Goal: Information Seeking & Learning: Learn about a topic

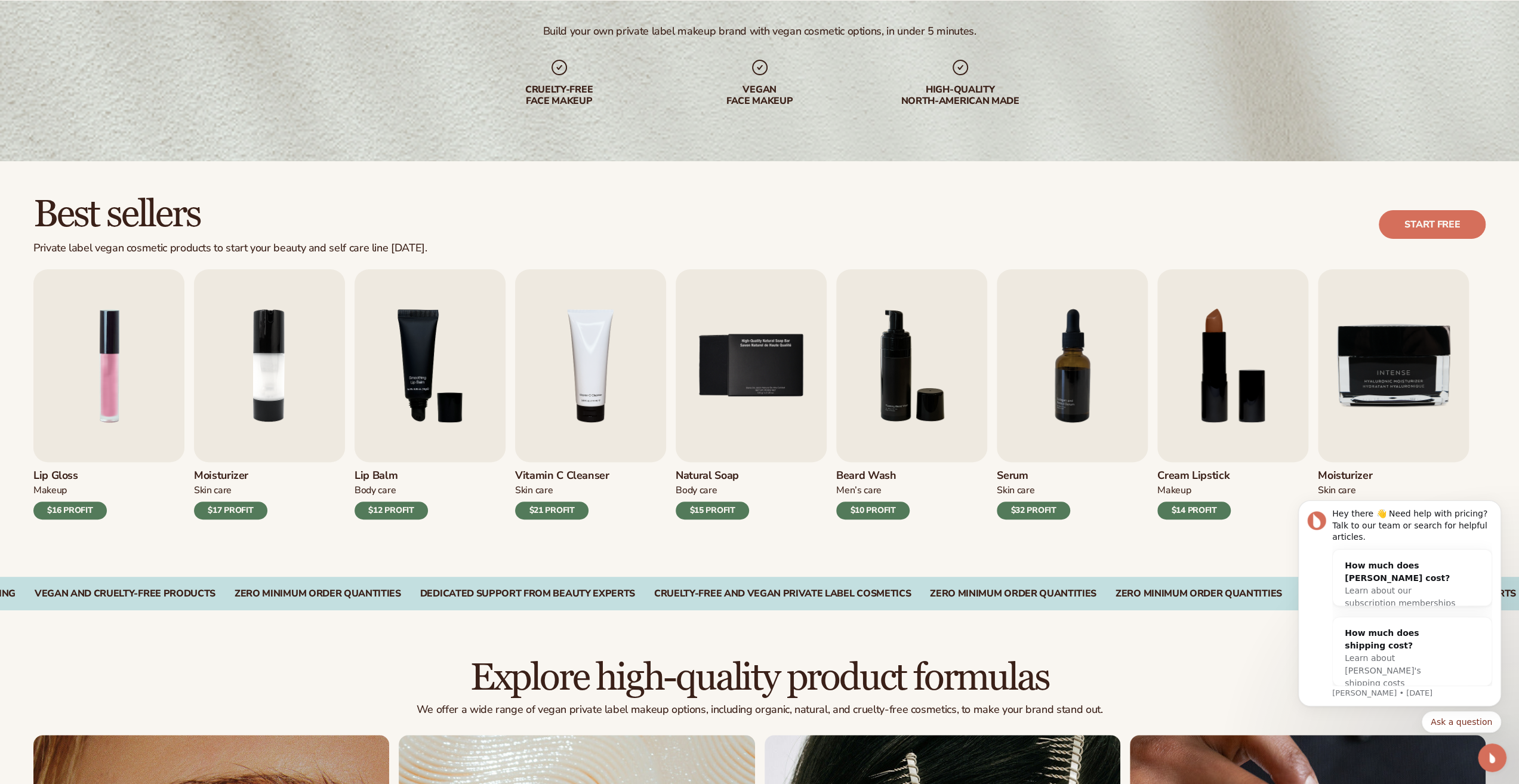
click at [1030, 202] on div "Best sellers Private label vegan cosmetic products to start your beauty and sel…" at bounding box center [759, 224] width 1453 height 60
click at [1387, 568] on div "How much does [PERSON_NAME] cost?" at bounding box center [1401, 572] width 111 height 25
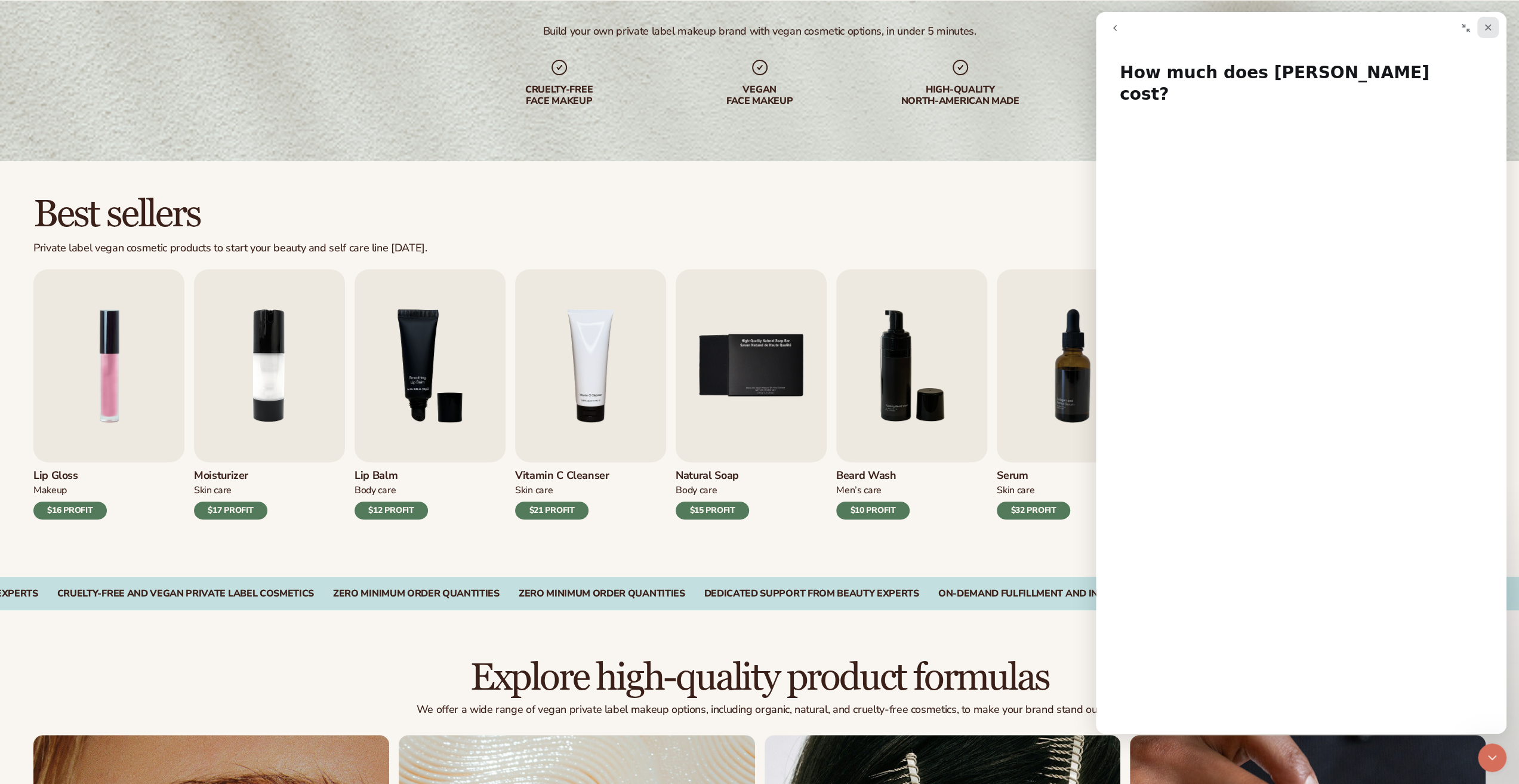
click at [1489, 27] on icon "Close" at bounding box center [1488, 27] width 6 height 6
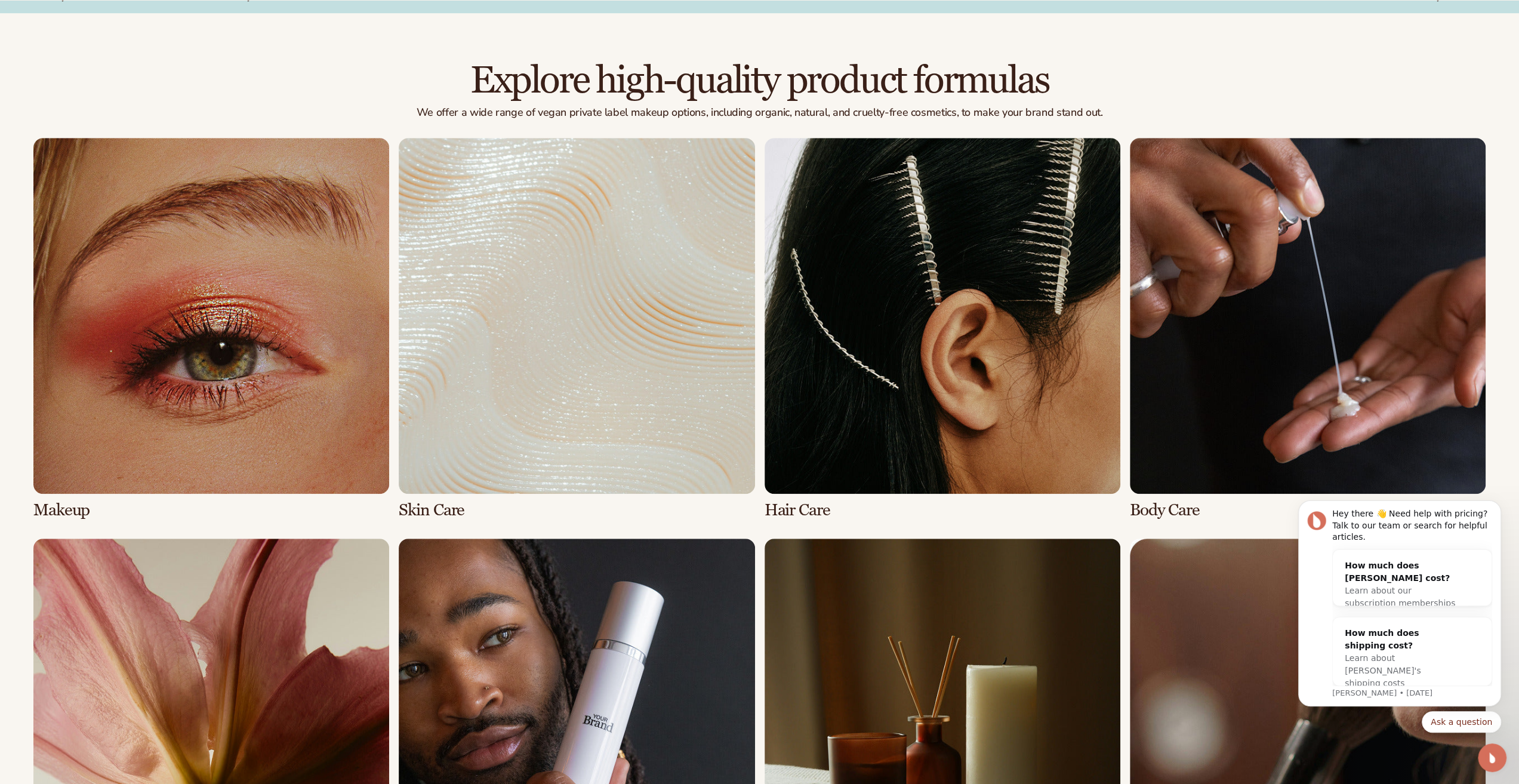
scroll to position [1115, 0]
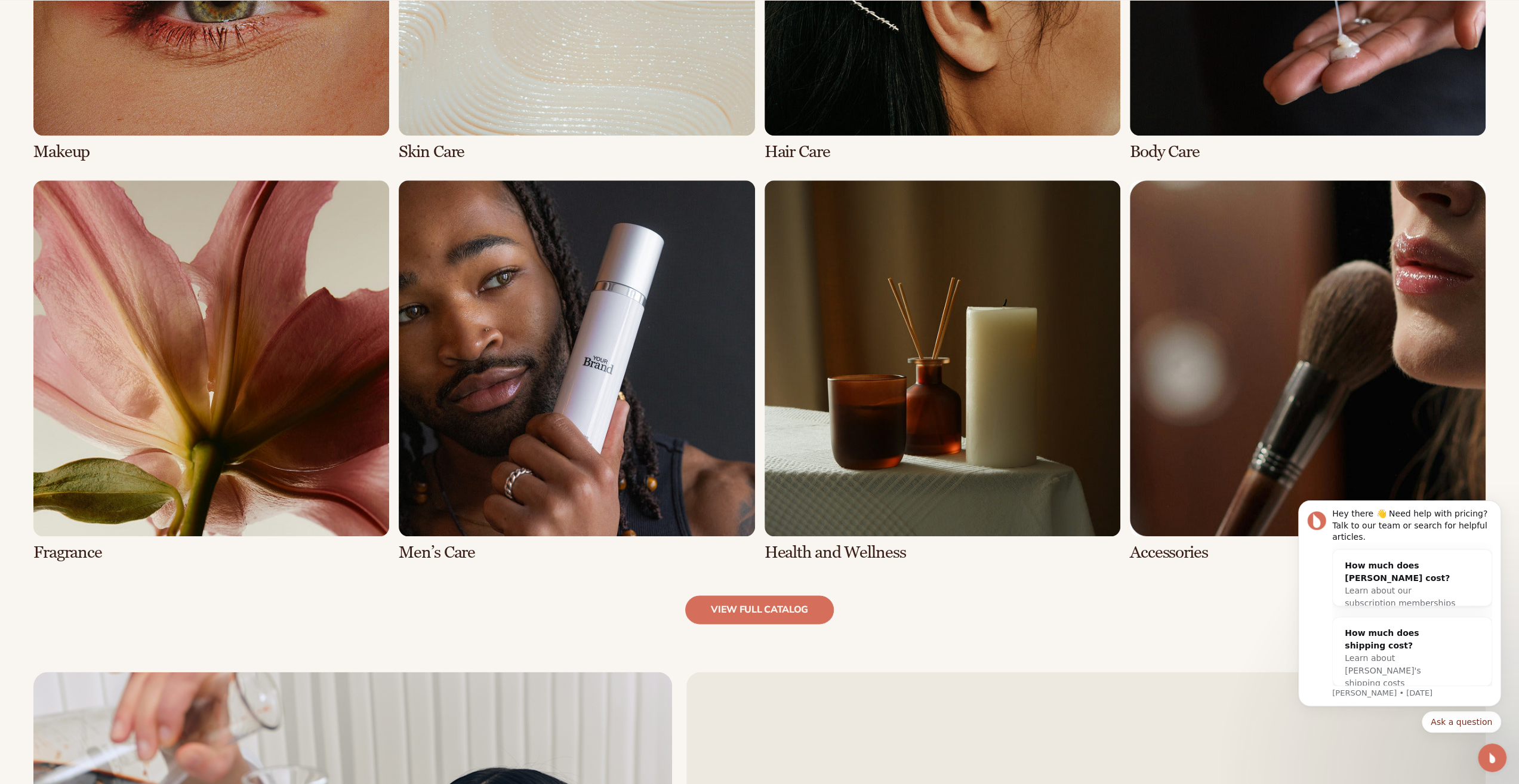
click at [1299, 309] on link "8 / 8" at bounding box center [1308, 371] width 356 height 381
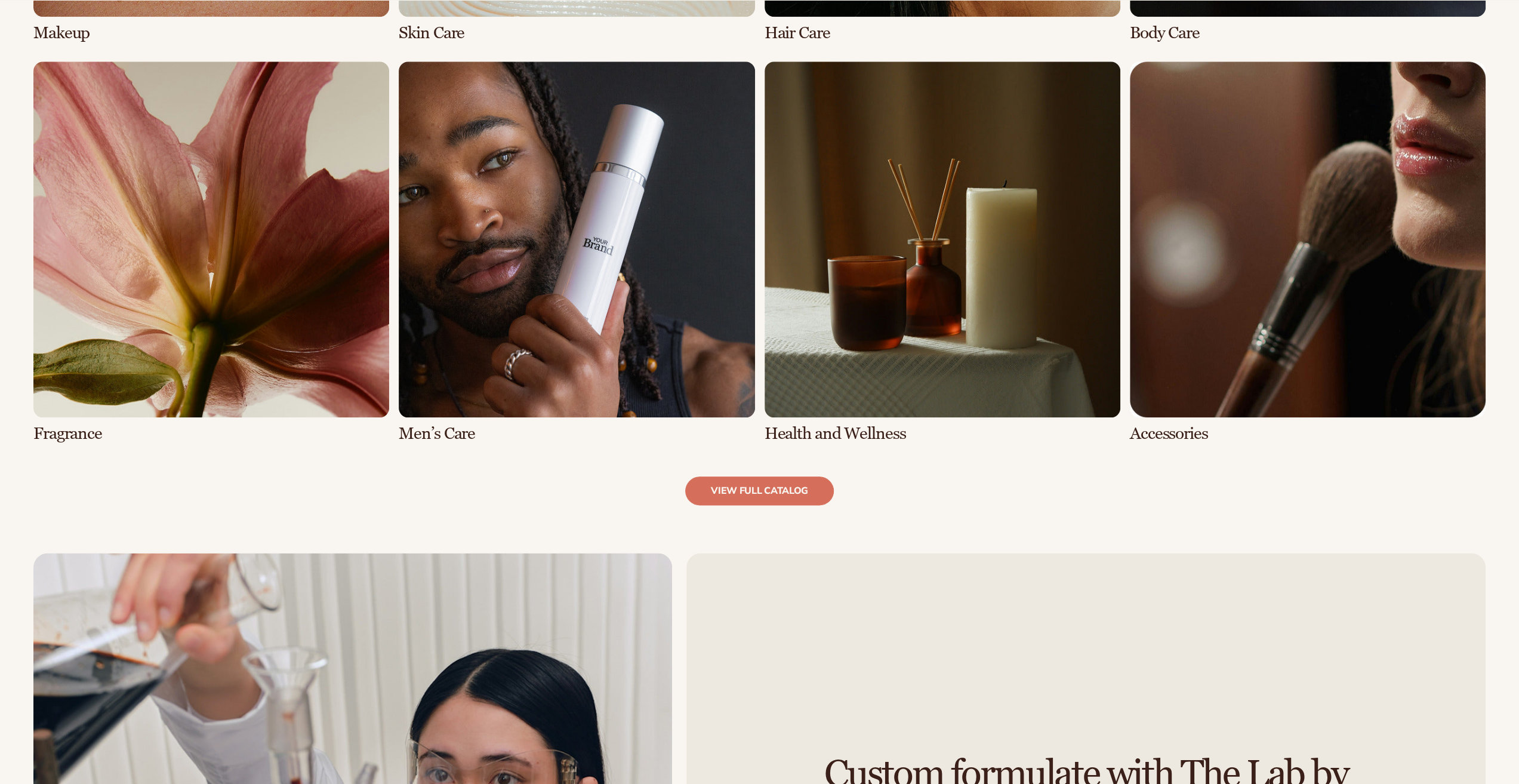
scroll to position [1493, 0]
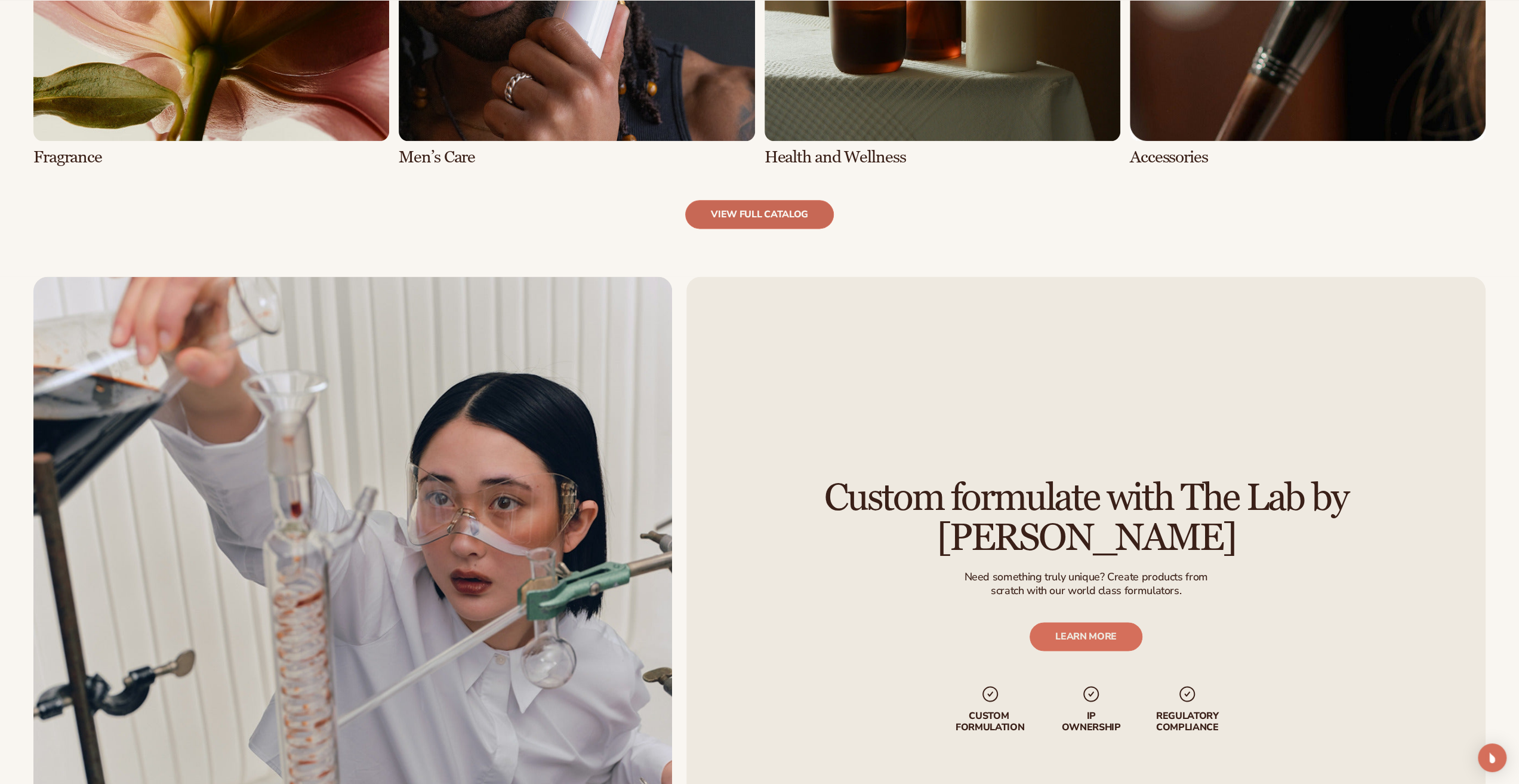
click at [752, 219] on link "view full catalog" at bounding box center [759, 214] width 149 height 28
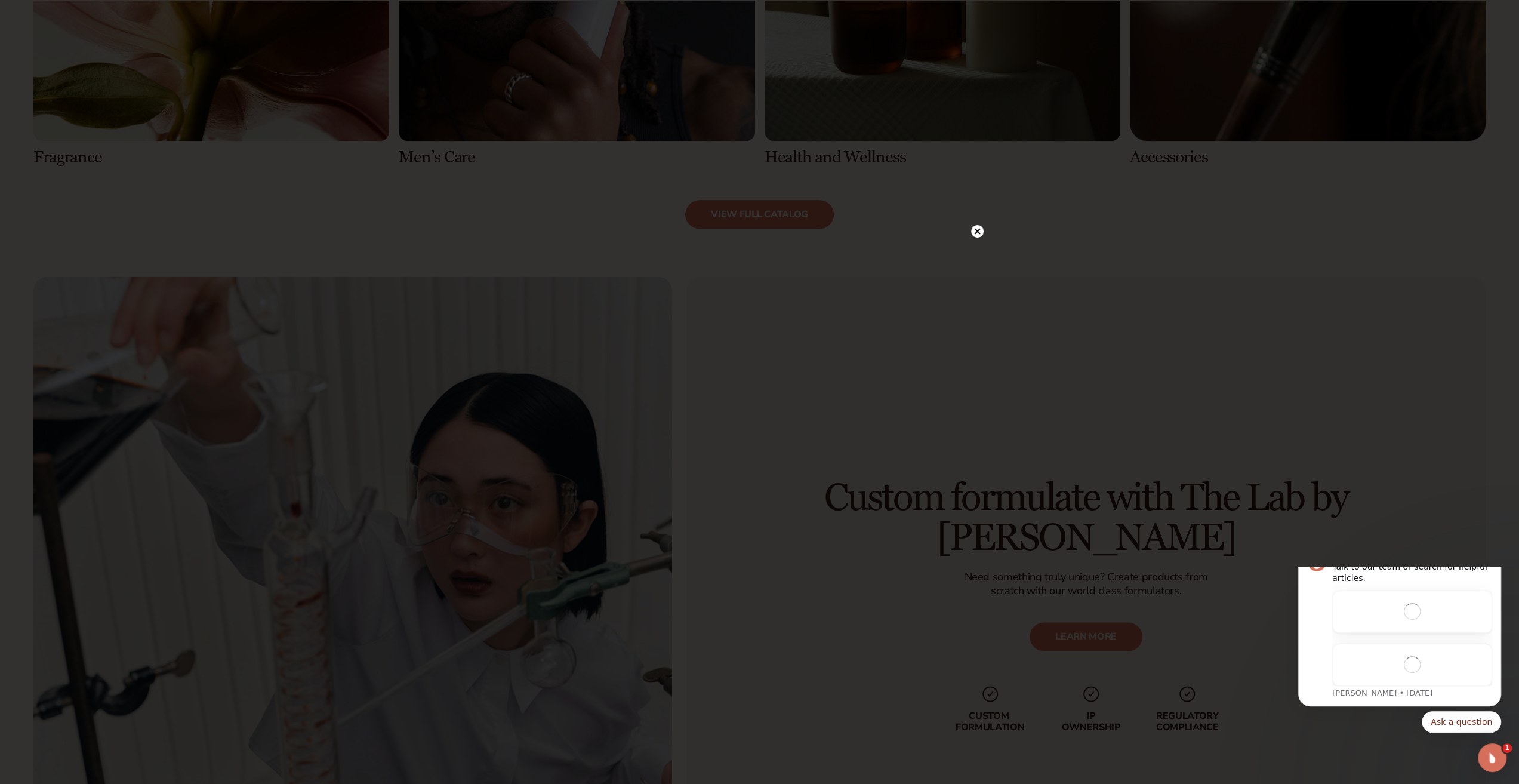
scroll to position [0, 0]
